Goal: Information Seeking & Learning: Learn about a topic

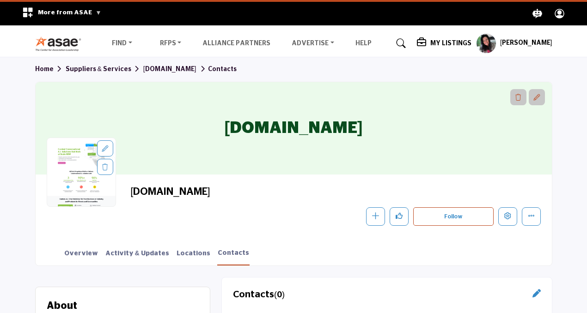
click at [492, 43] on profile-featured-9d57d186-dcdc-4fd1-8698-ebbedcf867ab "Show hide supplier dropdown" at bounding box center [486, 43] width 20 height 20
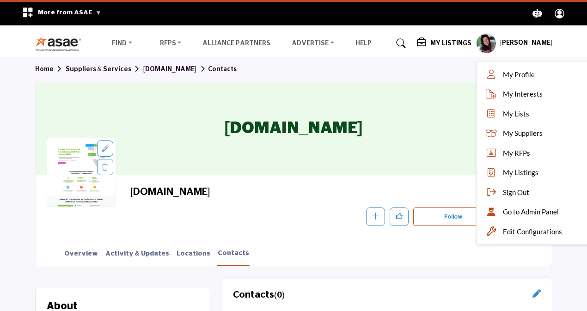
click at [476, 121] on div "[DOMAIN_NAME]" at bounding box center [294, 128] width 516 height 92
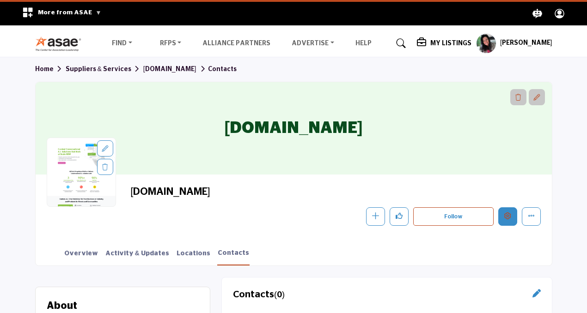
click at [502, 210] on button "Edit company" at bounding box center [507, 217] width 19 height 19
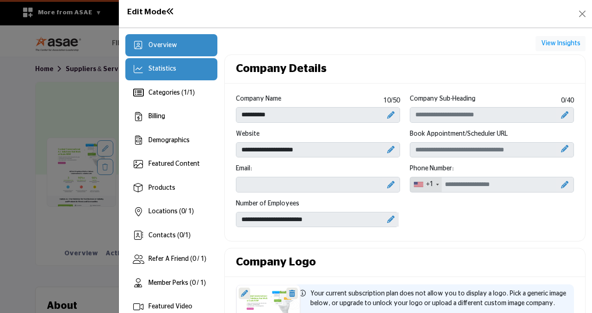
click at [184, 68] on div "Statistics" at bounding box center [171, 69] width 92 height 22
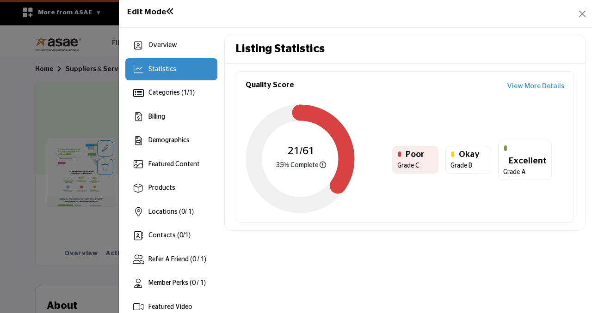
click at [529, 82] on link "View More Details" at bounding box center [535, 86] width 57 height 11
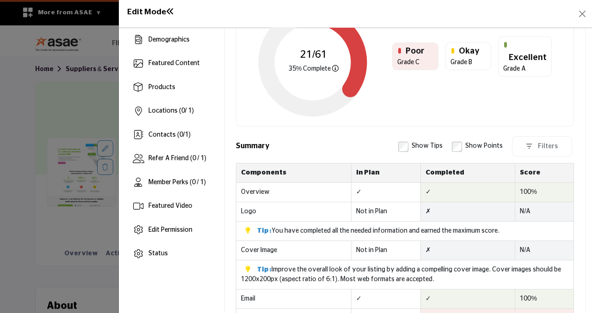
scroll to position [94, 0]
